Goal: Task Accomplishment & Management: Use online tool/utility

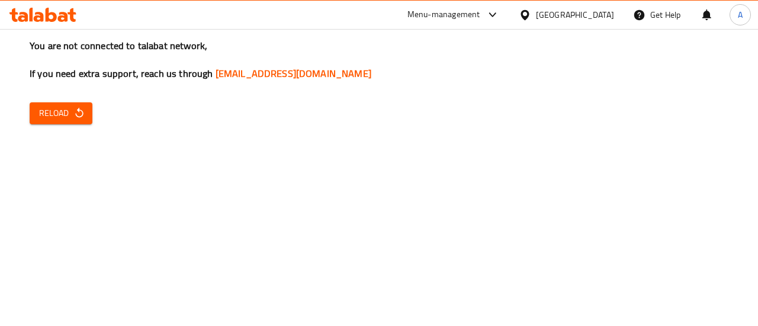
click at [56, 105] on button "Reload" at bounding box center [61, 113] width 63 height 22
click at [69, 112] on span "Reload" at bounding box center [61, 113] width 44 height 15
click at [68, 114] on span "Reload" at bounding box center [61, 113] width 44 height 15
click at [68, 111] on span "Reload" at bounding box center [61, 113] width 44 height 15
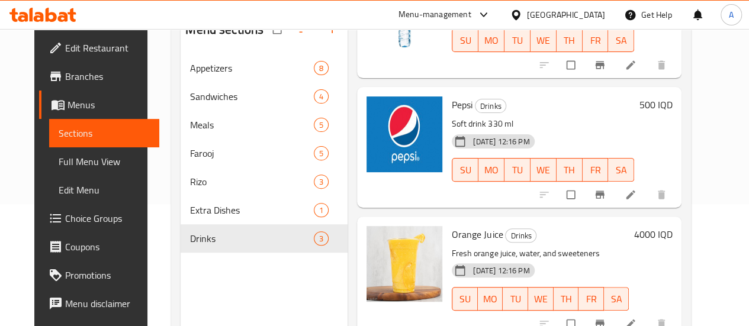
scroll to position [166, 0]
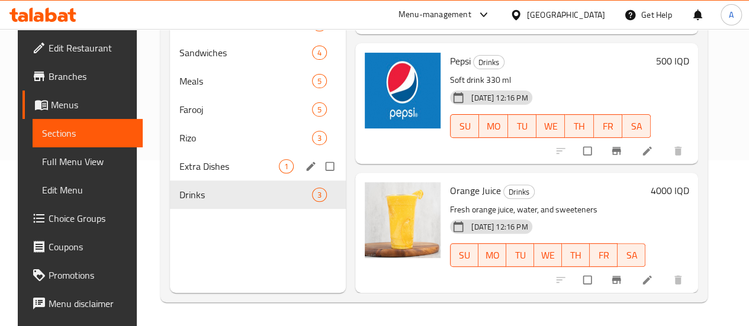
click at [192, 181] on div "Extra Dishes 1" at bounding box center [258, 166] width 177 height 28
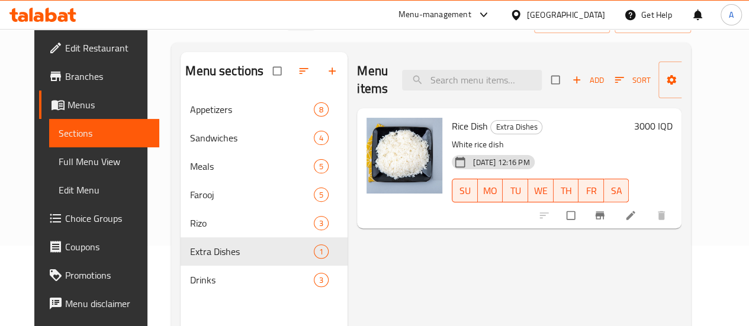
scroll to position [166, 0]
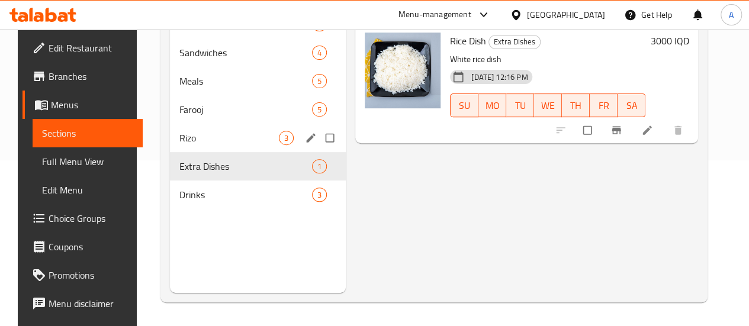
click at [188, 145] on span "Rizo" at bounding box center [229, 138] width 100 height 14
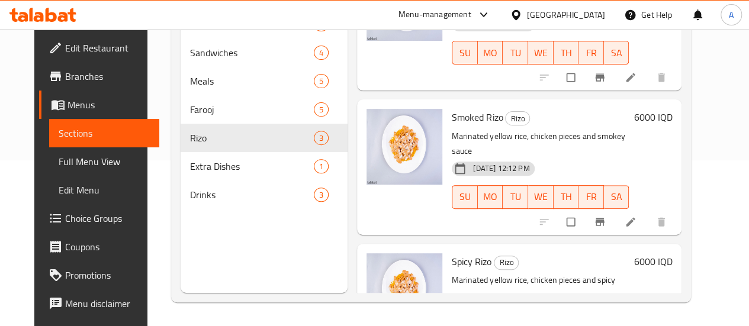
scroll to position [109, 0]
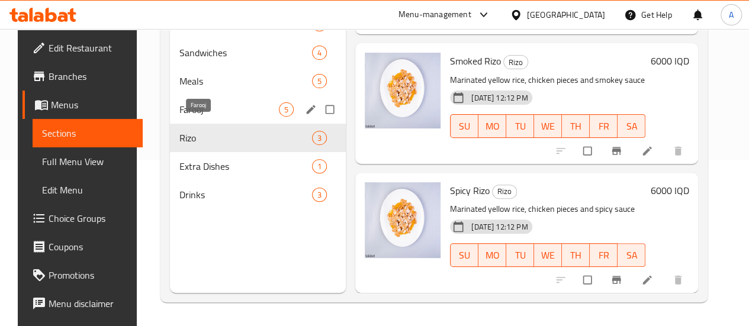
drag, startPoint x: 205, startPoint y: 130, endPoint x: 236, endPoint y: 148, distance: 35.6
click at [203, 117] on span "Farooj" at bounding box center [229, 109] width 100 height 14
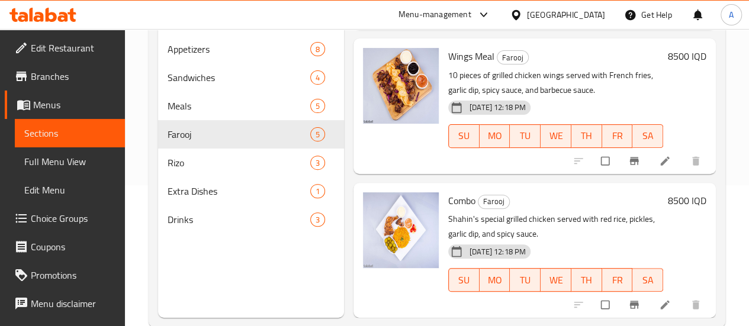
scroll to position [166, 0]
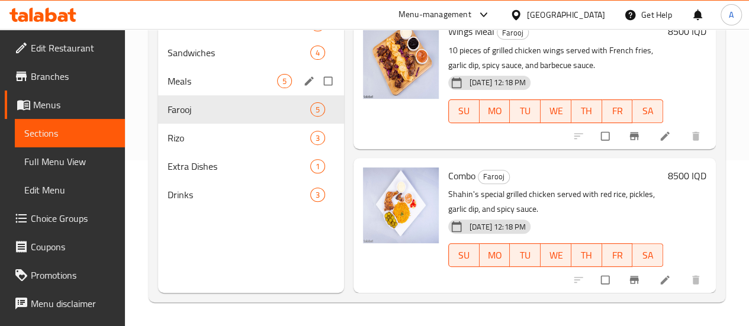
click at [209, 95] on div "Meals 5" at bounding box center [251, 81] width 186 height 28
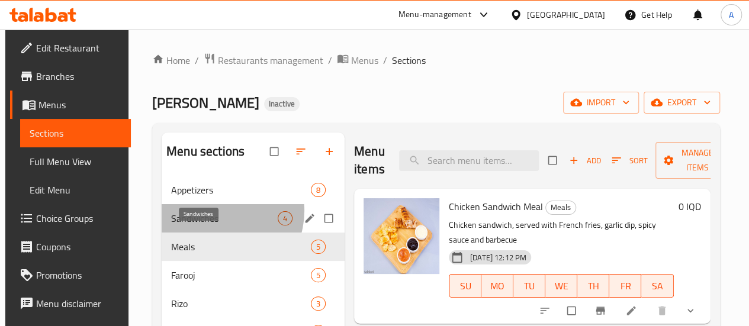
click at [211, 226] on span "Sandwiches" at bounding box center [224, 218] width 107 height 14
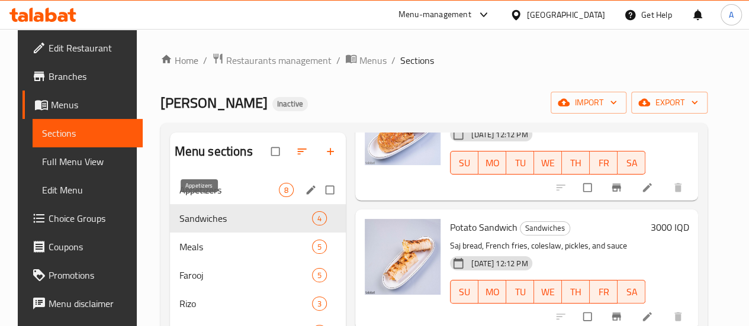
click at [206, 197] on span "Appetizers" at bounding box center [229, 190] width 100 height 14
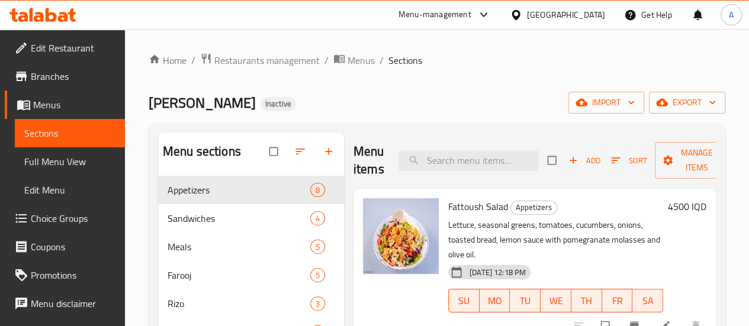
click at [400, 110] on div "Farouj Chahin Inactive import export" at bounding box center [437, 103] width 577 height 22
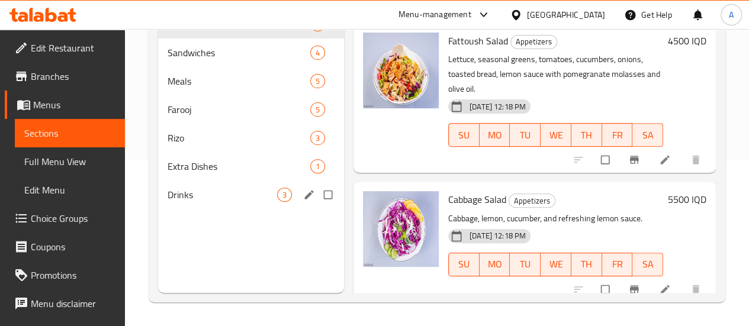
click at [199, 202] on span "Drinks" at bounding box center [223, 195] width 110 height 14
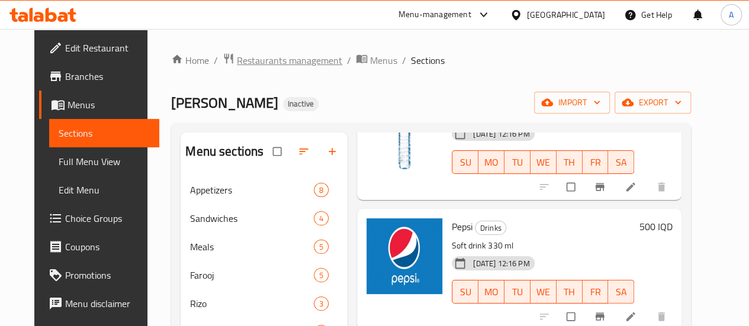
click at [237, 56] on span "Restaurants management" at bounding box center [289, 60] width 105 height 14
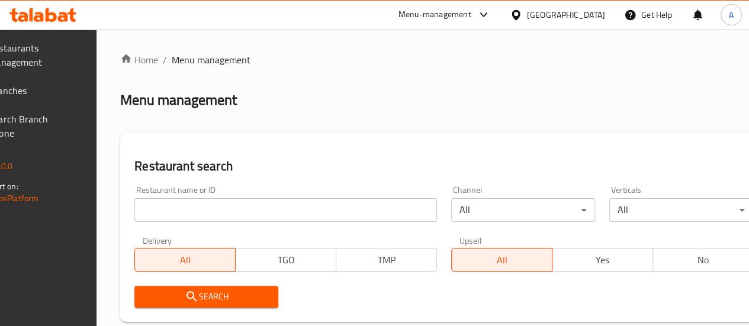
click at [53, 88] on span "Branches" at bounding box center [31, 91] width 85 height 14
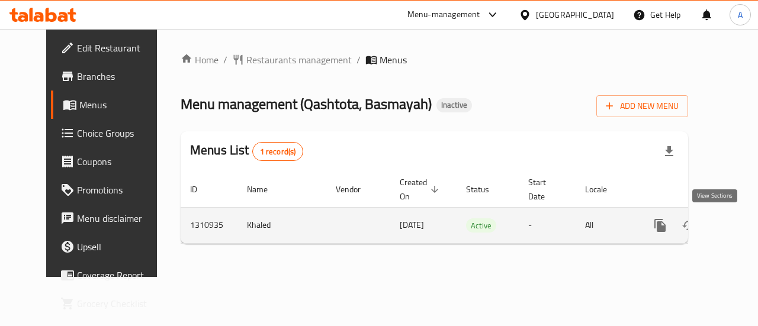
click at [739, 231] on icon "enhanced table" at bounding box center [746, 226] width 14 height 14
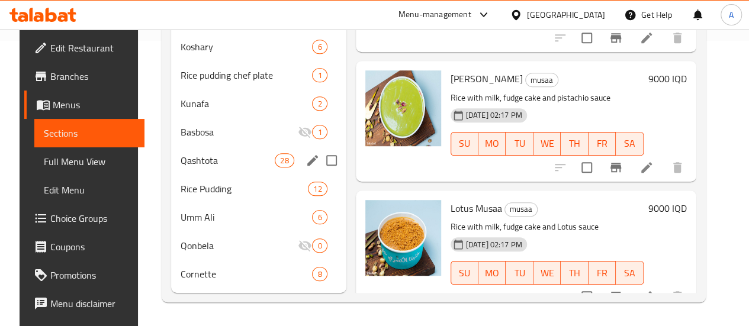
scroll to position [125, 0]
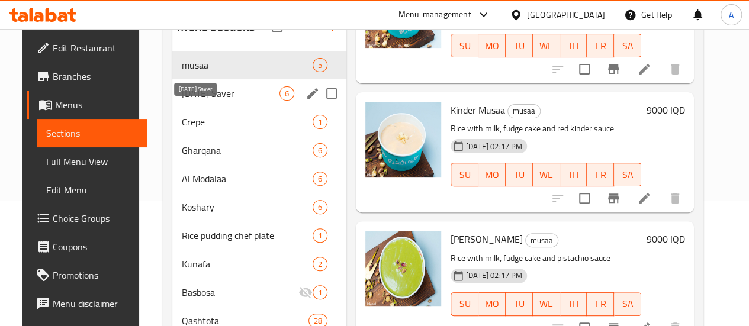
click at [212, 101] on span "[DATE] Saver" at bounding box center [231, 93] width 98 height 14
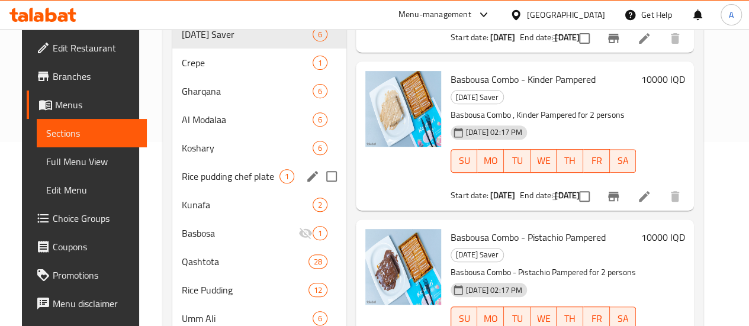
scroll to position [125, 0]
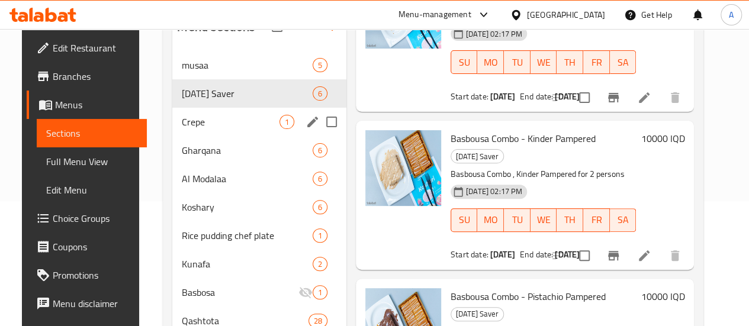
click at [182, 129] on span "Crepe" at bounding box center [231, 122] width 98 height 14
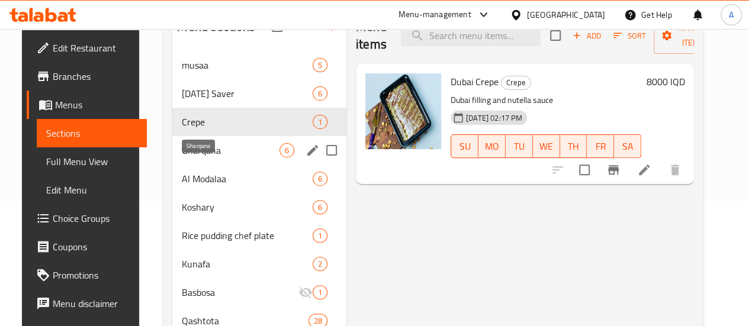
click at [197, 158] on span "Gharqana" at bounding box center [231, 150] width 98 height 14
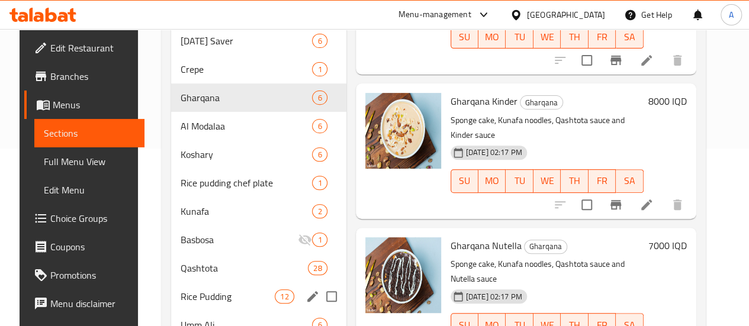
scroll to position [125, 0]
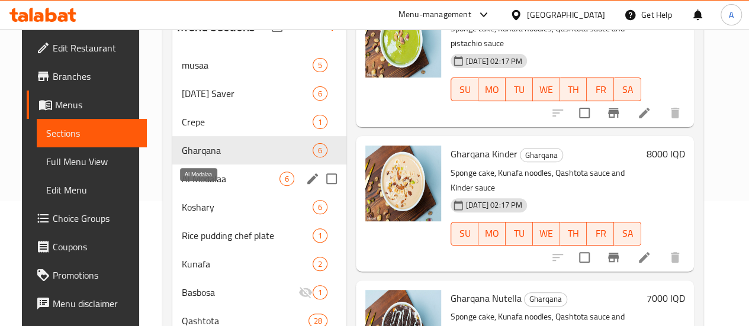
click at [190, 186] on span "Al Modalaa" at bounding box center [231, 179] width 98 height 14
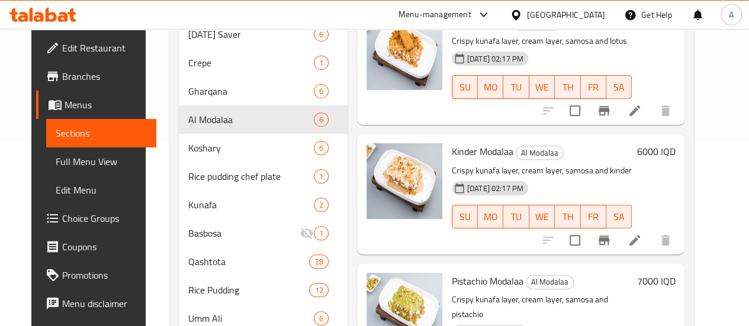
scroll to position [66, 0]
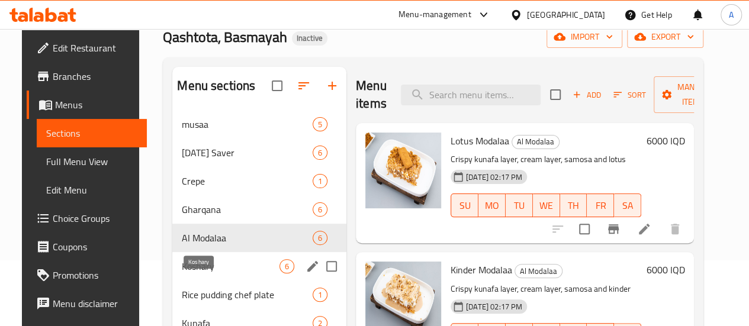
click at [201, 274] on span "Koshary" at bounding box center [231, 266] width 98 height 14
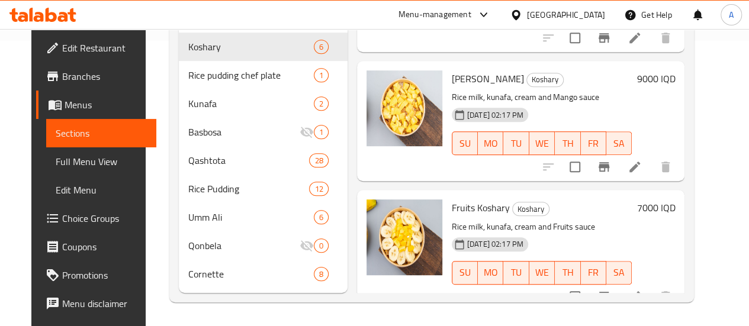
scroll to position [303, 0]
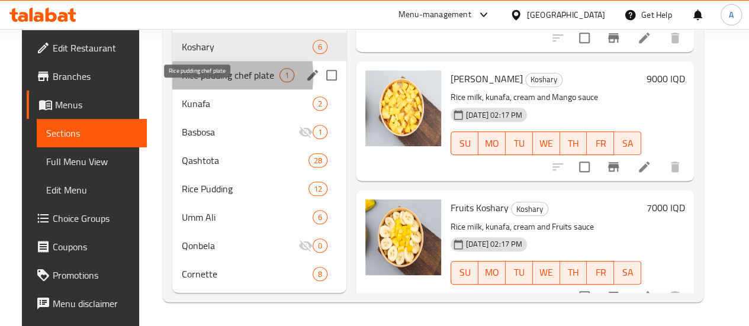
click at [185, 76] on span "Rice pudding chef plate" at bounding box center [231, 75] width 98 height 14
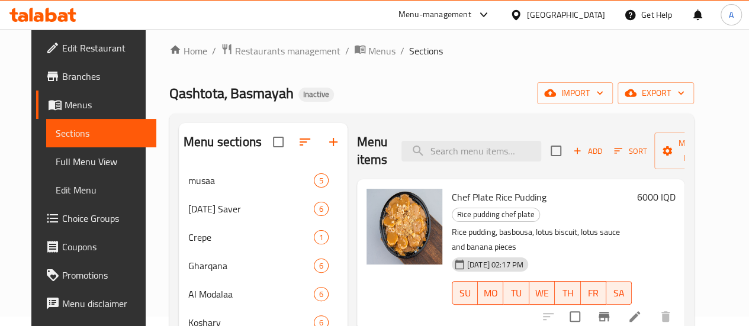
scroll to position [303, 0]
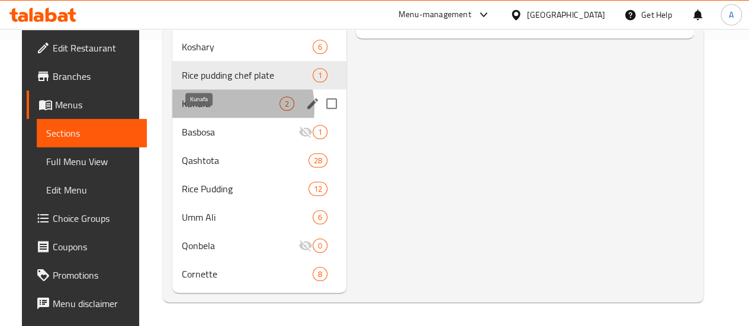
click at [207, 108] on span "Kunafa" at bounding box center [231, 104] width 98 height 14
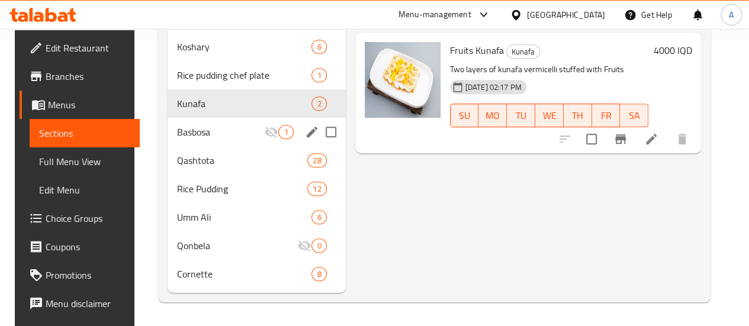
click at [195, 133] on span "Basbosa" at bounding box center [220, 132] width 87 height 14
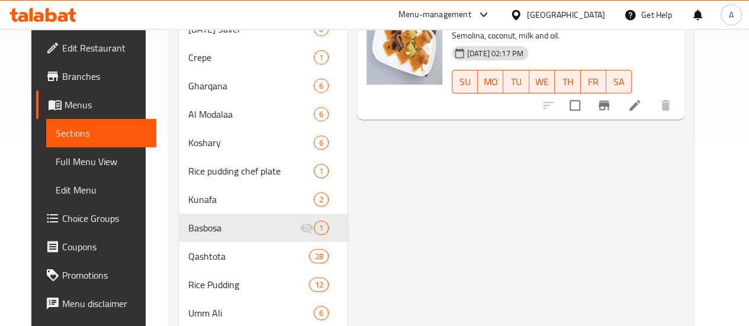
scroll to position [243, 0]
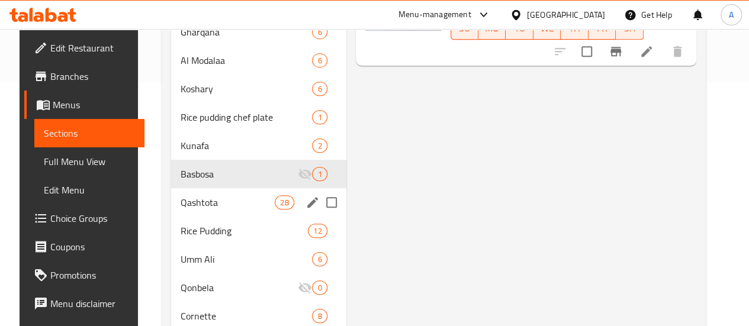
click at [192, 210] on span "Qashtota" at bounding box center [228, 202] width 94 height 14
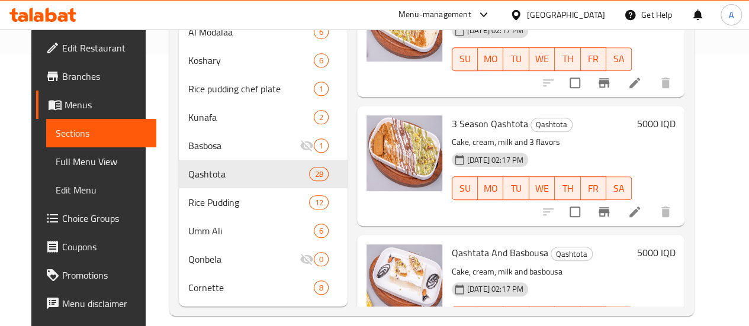
scroll to position [303, 0]
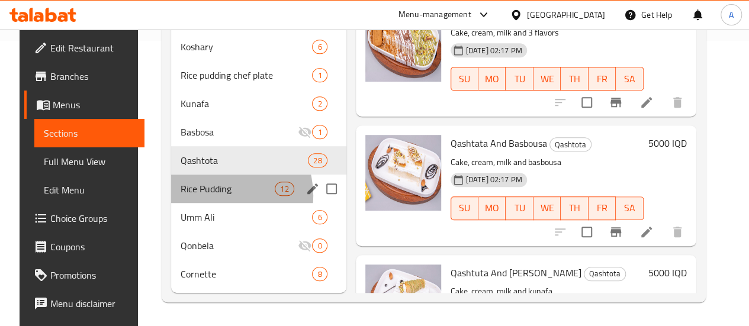
drag, startPoint x: 206, startPoint y: 196, endPoint x: 227, endPoint y: 193, distance: 22.1
click at [206, 196] on div "Rice Pudding 12" at bounding box center [258, 189] width 175 height 28
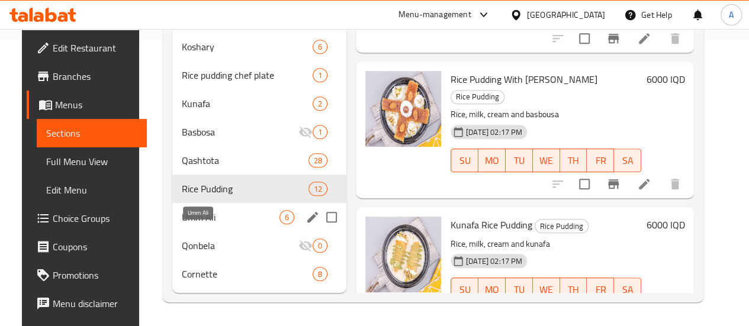
click at [190, 211] on span "Umm Ali" at bounding box center [231, 217] width 98 height 14
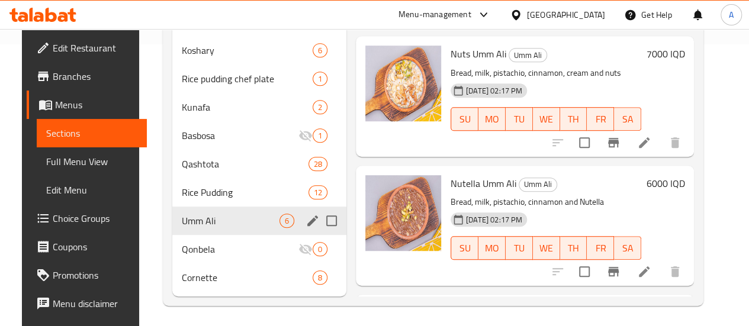
scroll to position [303, 0]
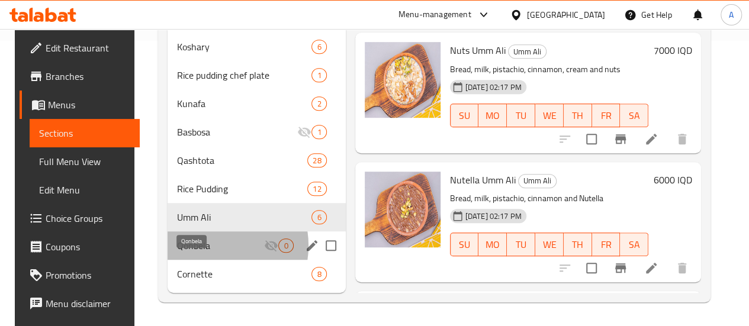
click at [203, 246] on span "Qonbela" at bounding box center [220, 246] width 87 height 14
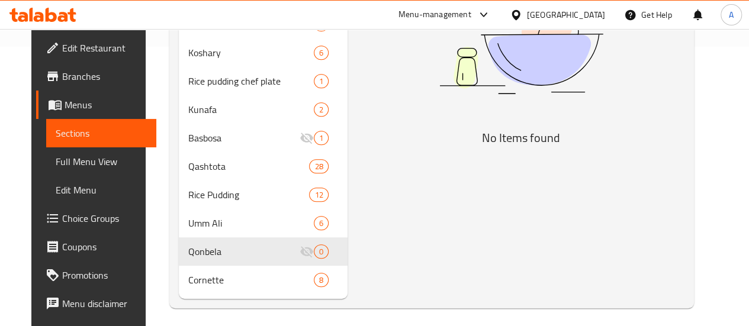
scroll to position [303, 0]
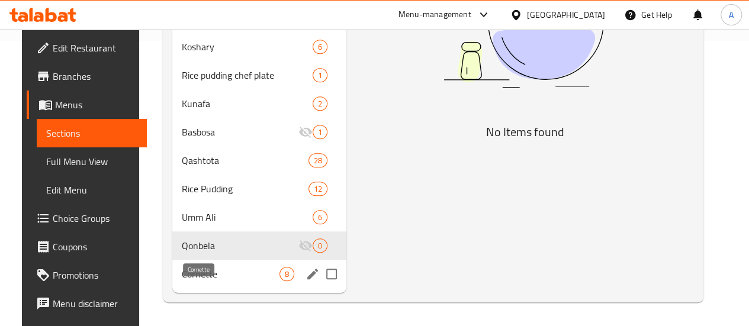
click at [193, 270] on span "Cornette" at bounding box center [231, 274] width 98 height 14
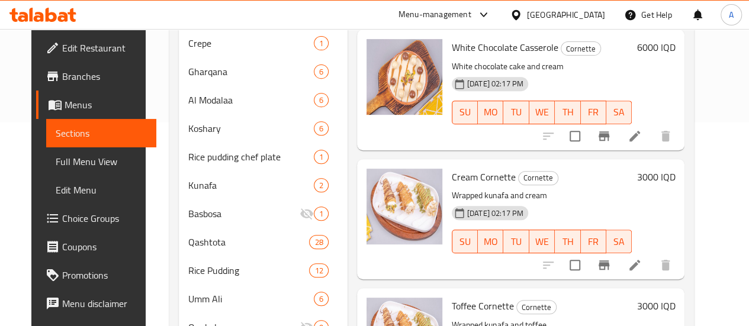
scroll to position [303, 0]
